Goal: Information Seeking & Learning: Check status

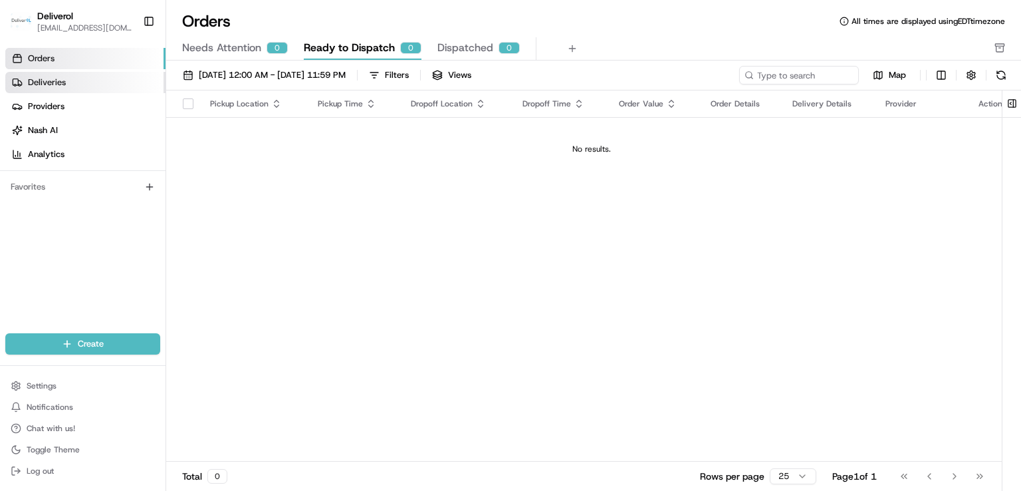
click at [80, 82] on link "Deliveries" at bounding box center [85, 82] width 160 height 21
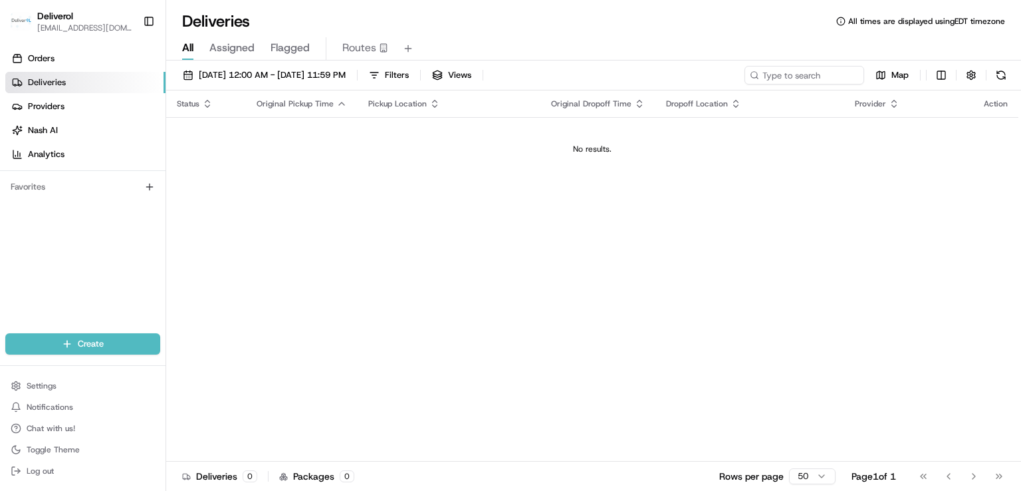
click at [290, 100] on span "Original Pickup Time" at bounding box center [295, 103] width 77 height 11
click at [263, 96] on th "Original Pickup Time" at bounding box center [302, 103] width 112 height 27
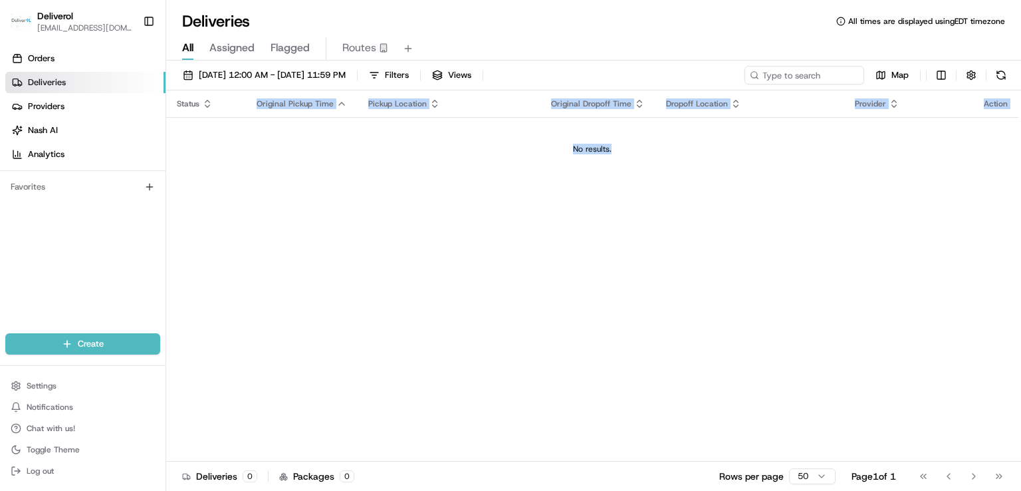
drag, startPoint x: 263, startPoint y: 96, endPoint x: 743, endPoint y: 124, distance: 480.9
click at [743, 124] on table "Status Original Pickup Time Pickup Location Original Dropoff Time Dropoff Locat…" at bounding box center [592, 135] width 852 height 90
click at [739, 136] on td "No results." at bounding box center [592, 149] width 852 height 64
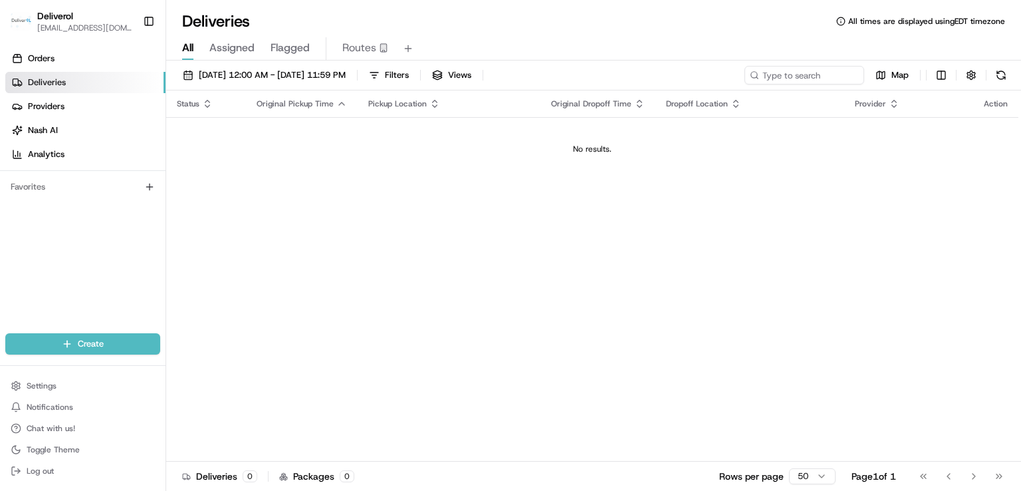
click at [508, 215] on div "Status Original Pickup Time Pickup Location Original Dropoff Time Dropoff Locat…" at bounding box center [592, 275] width 852 height 371
click at [566, 166] on td "No results." at bounding box center [592, 149] width 852 height 64
click at [571, 164] on td "No results." at bounding box center [592, 149] width 852 height 64
click at [927, 29] on div "Deliveries All times are displayed using EDT timezone" at bounding box center [593, 21] width 855 height 21
click at [947, 19] on span "All times are displayed using EDT timezone" at bounding box center [927, 21] width 157 height 11
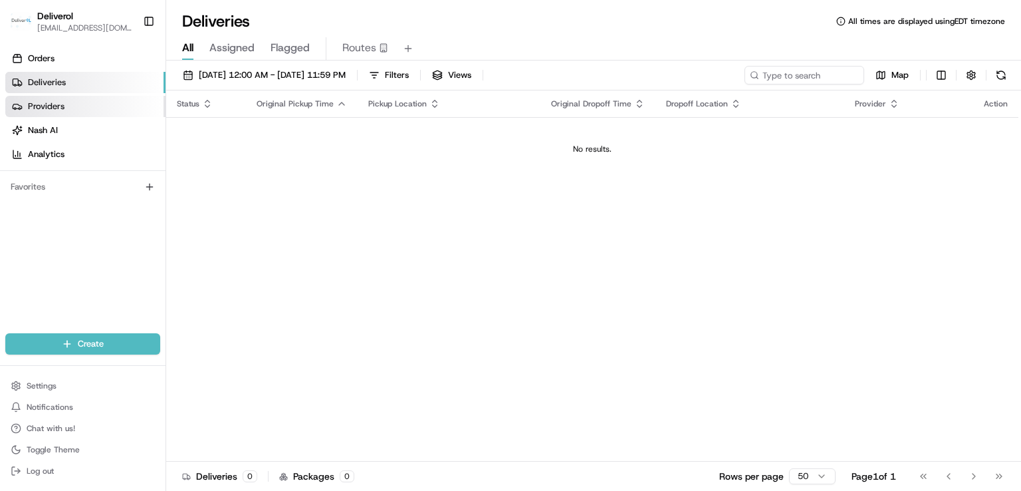
click at [107, 104] on link "Providers" at bounding box center [85, 106] width 160 height 21
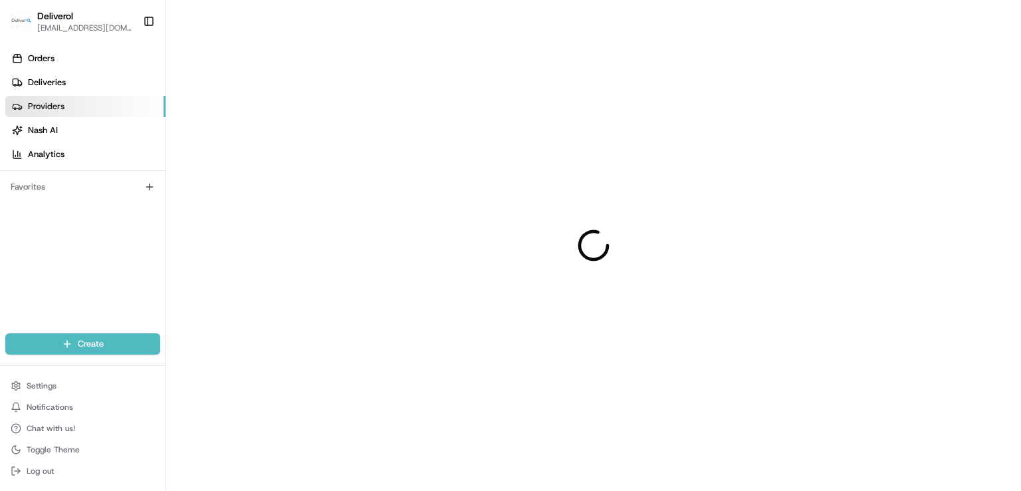
click at [107, 104] on link "Providers" at bounding box center [85, 106] width 160 height 21
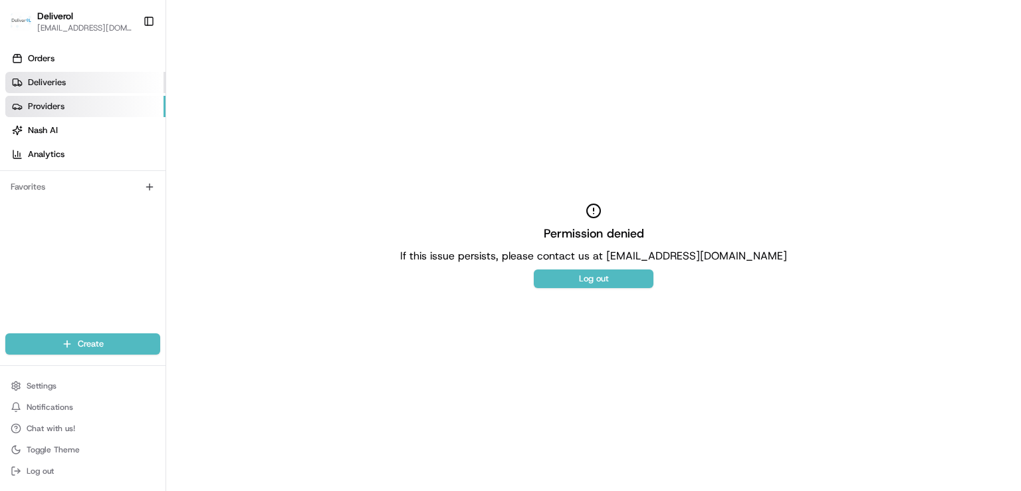
click at [94, 78] on link "Deliveries" at bounding box center [85, 82] width 160 height 21
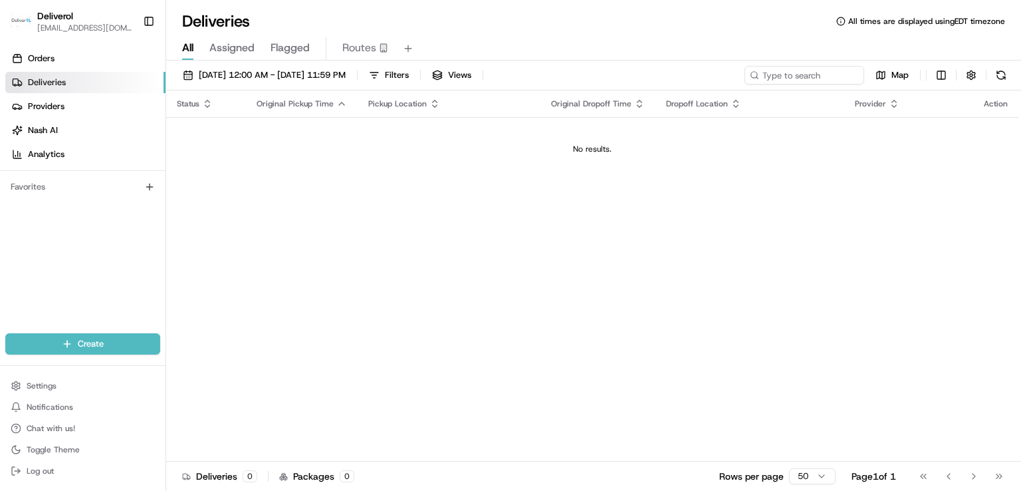
click at [389, 121] on td "No results." at bounding box center [592, 149] width 852 height 64
click at [290, 152] on div "No results." at bounding box center [593, 149] width 842 height 11
click at [255, 389] on div "Status Original Pickup Time Pickup Location Original Dropoff Time Dropoff Locat…" at bounding box center [592, 275] width 852 height 371
drag, startPoint x: 255, startPoint y: 389, endPoint x: 702, endPoint y: 195, distance: 486.6
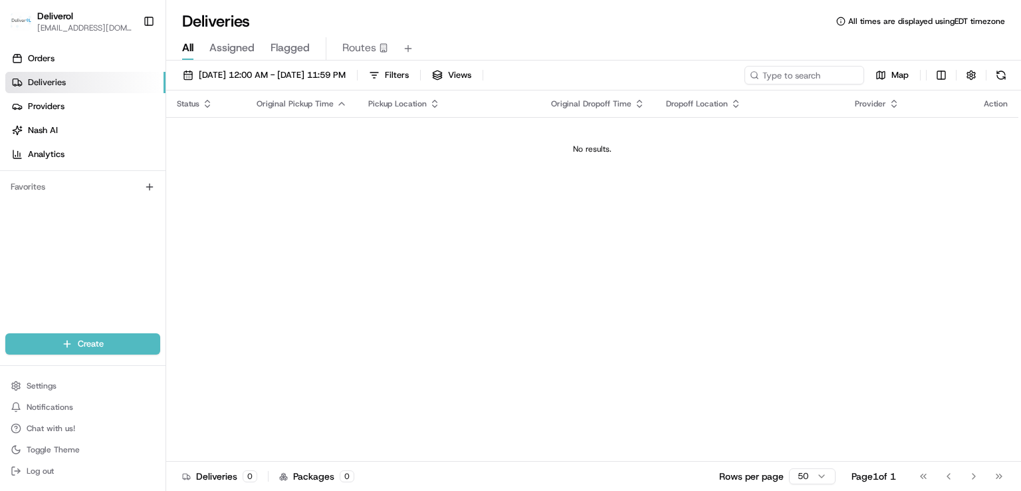
click at [702, 195] on div "Status Original Pickup Time Pickup Location Original Dropoff Time Dropoff Locat…" at bounding box center [592, 275] width 852 height 371
